Goal: Check status

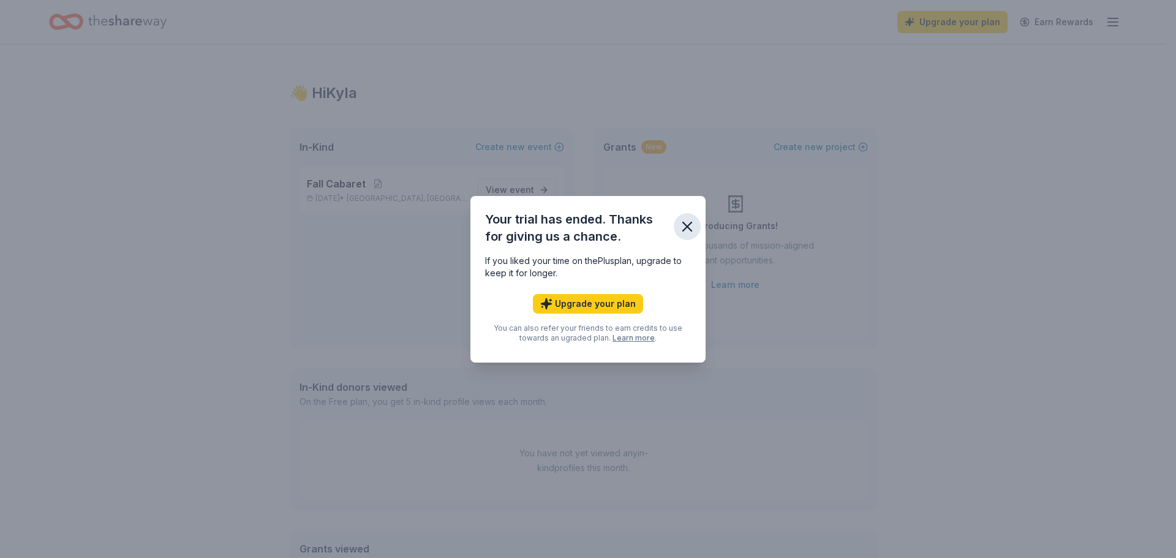
click at [688, 233] on icon "button" at bounding box center [687, 226] width 17 height 17
click at [687, 233] on icon "button" at bounding box center [687, 226] width 17 height 17
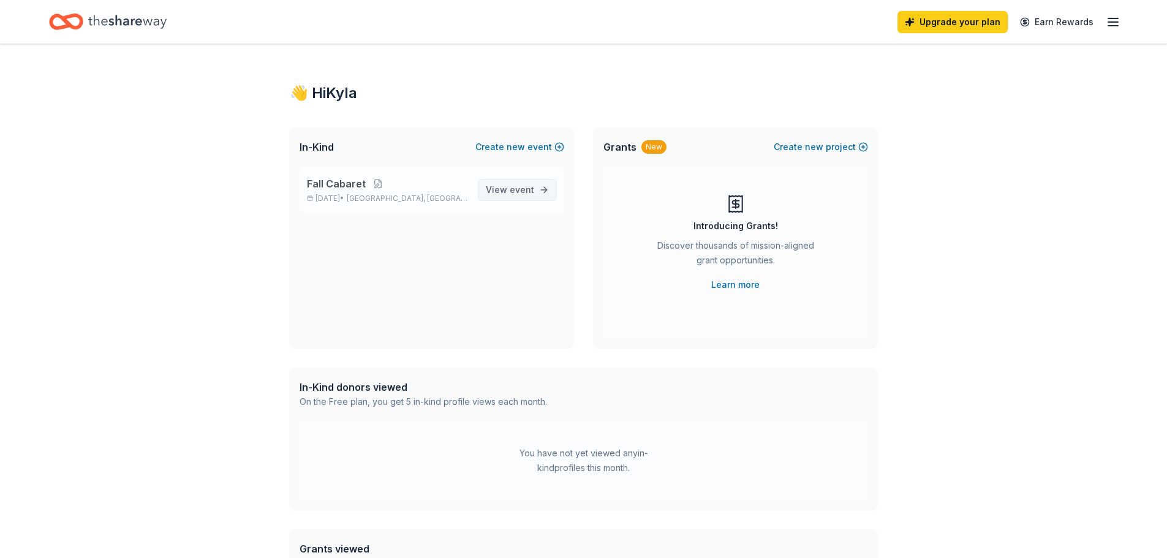
click at [533, 193] on span "event" at bounding box center [522, 189] width 24 height 10
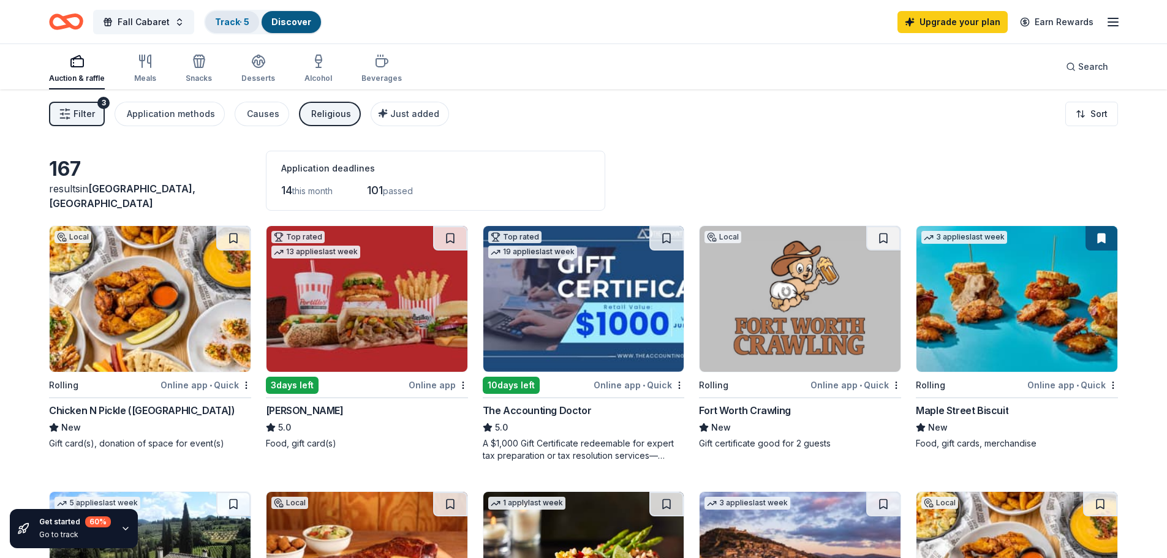
click at [222, 23] on link "Track · 5" at bounding box center [232, 22] width 34 height 10
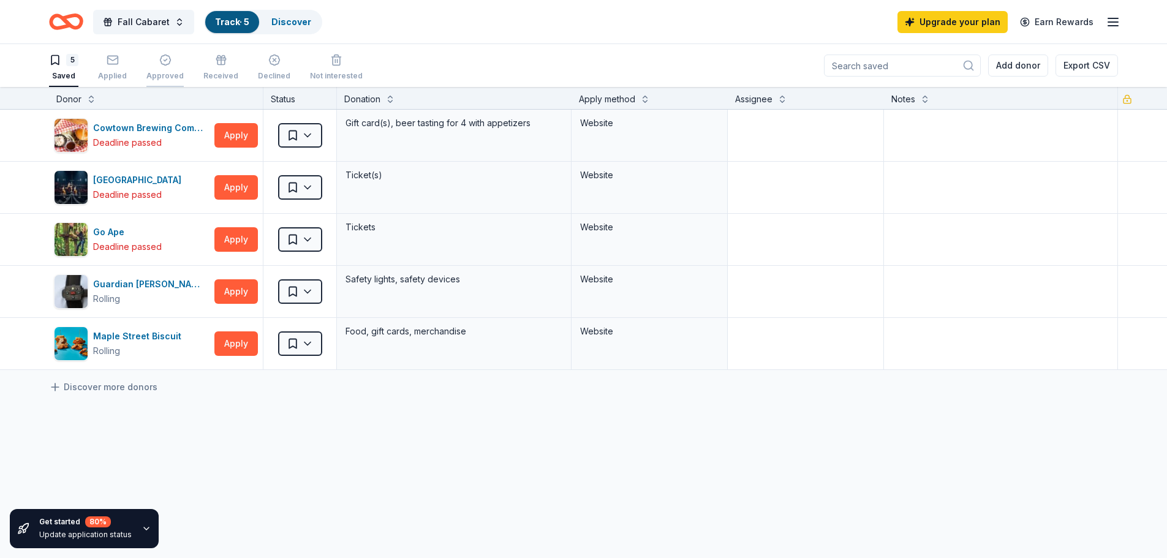
click at [159, 58] on icon "button" at bounding box center [165, 60] width 12 height 12
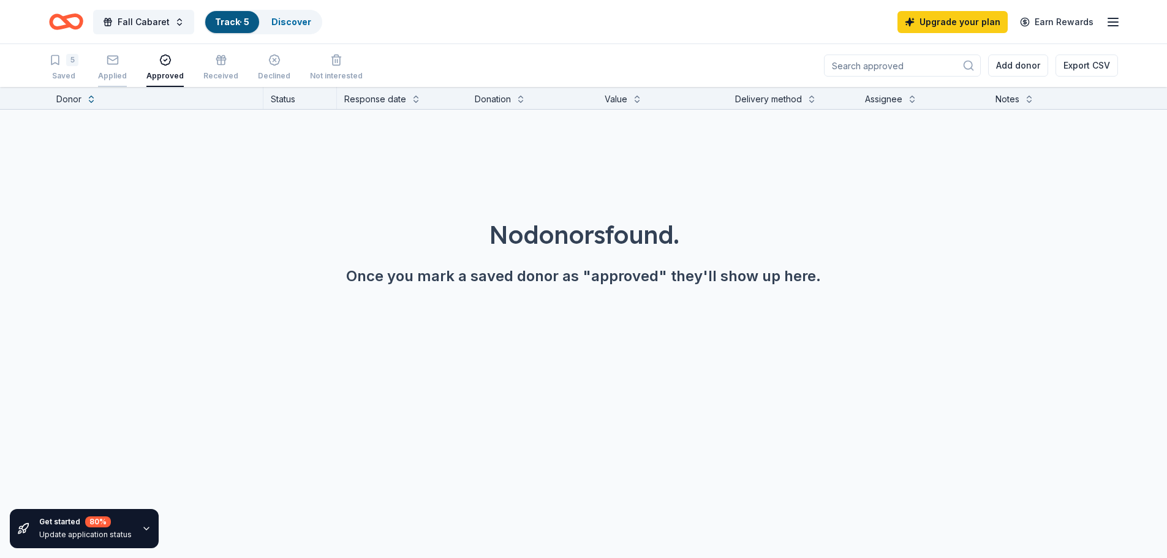
click at [122, 69] on div "Applied" at bounding box center [112, 67] width 29 height 27
click at [212, 77] on div "Received" at bounding box center [220, 76] width 35 height 10
